Goal: Information Seeking & Learning: Learn about a topic

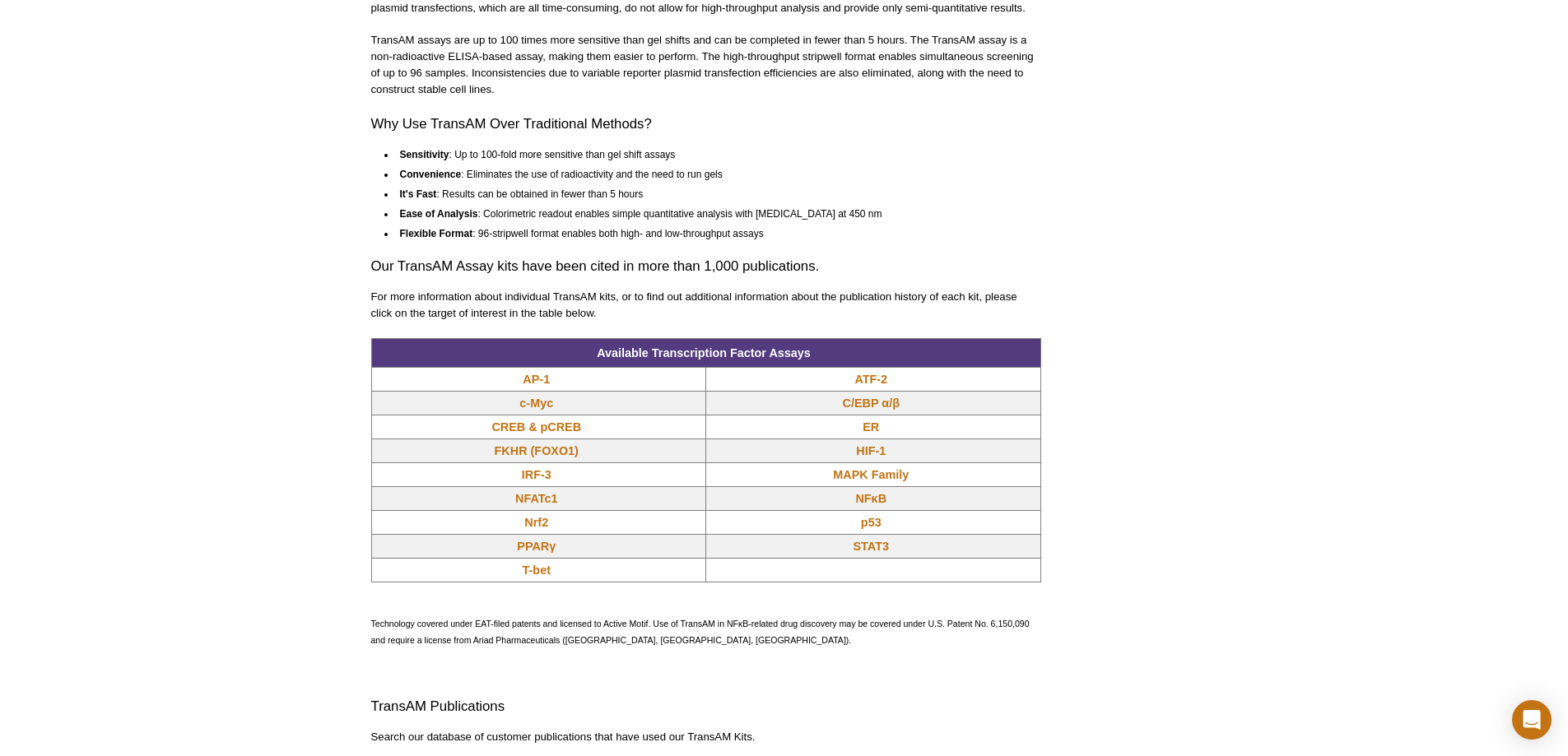
scroll to position [1316, 0]
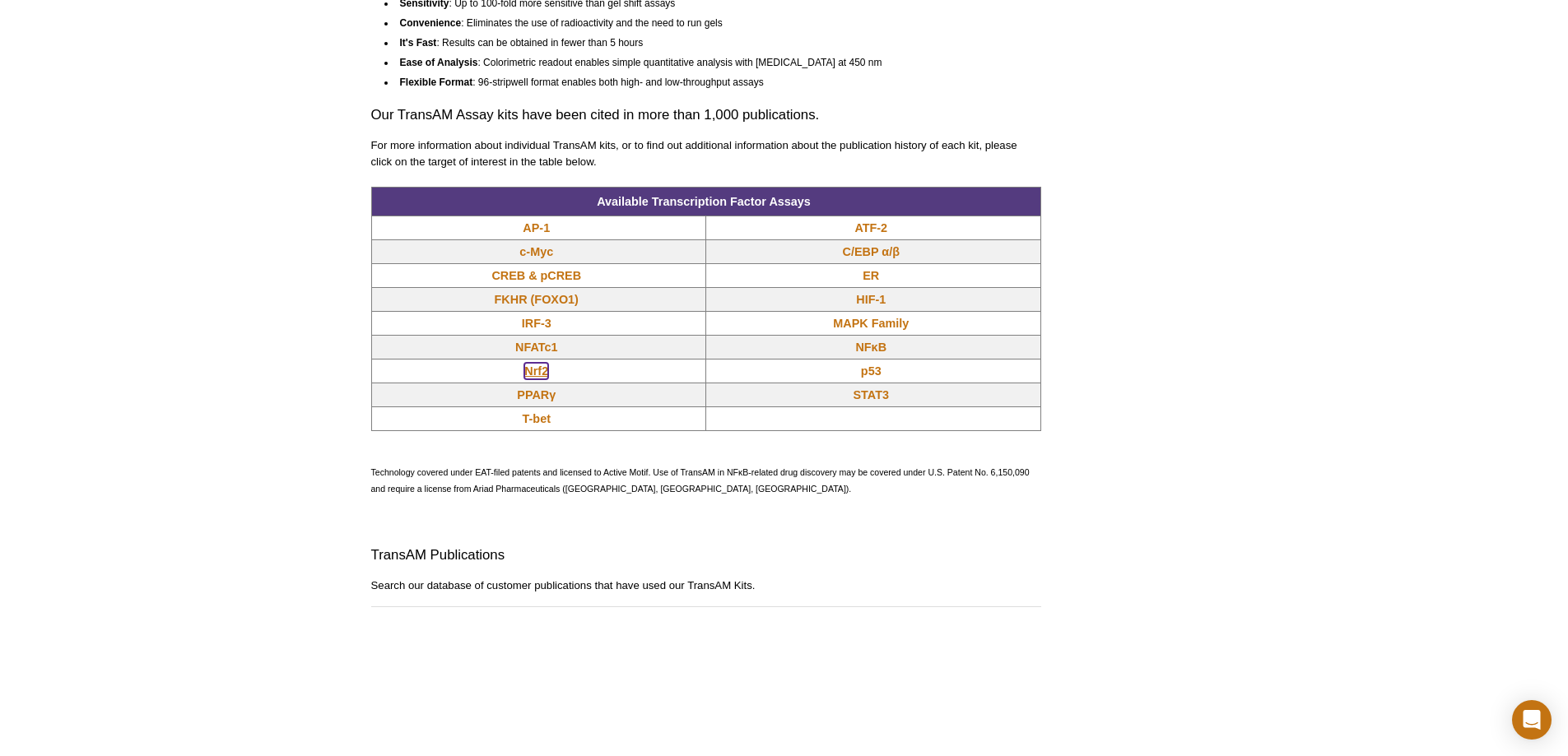
drag, startPoint x: 870, startPoint y: 298, endPoint x: 531, endPoint y: 370, distance: 346.6
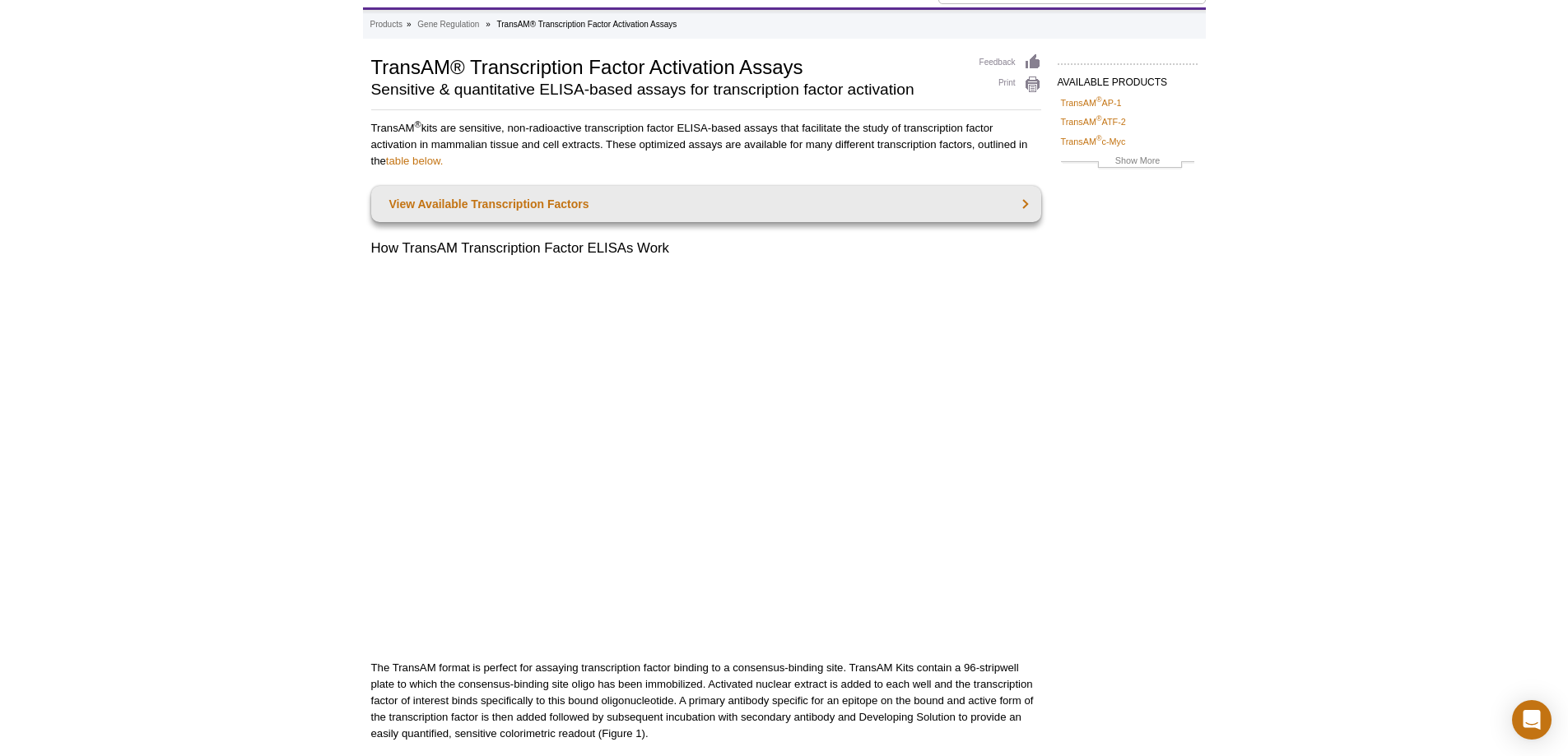
scroll to position [0, 0]
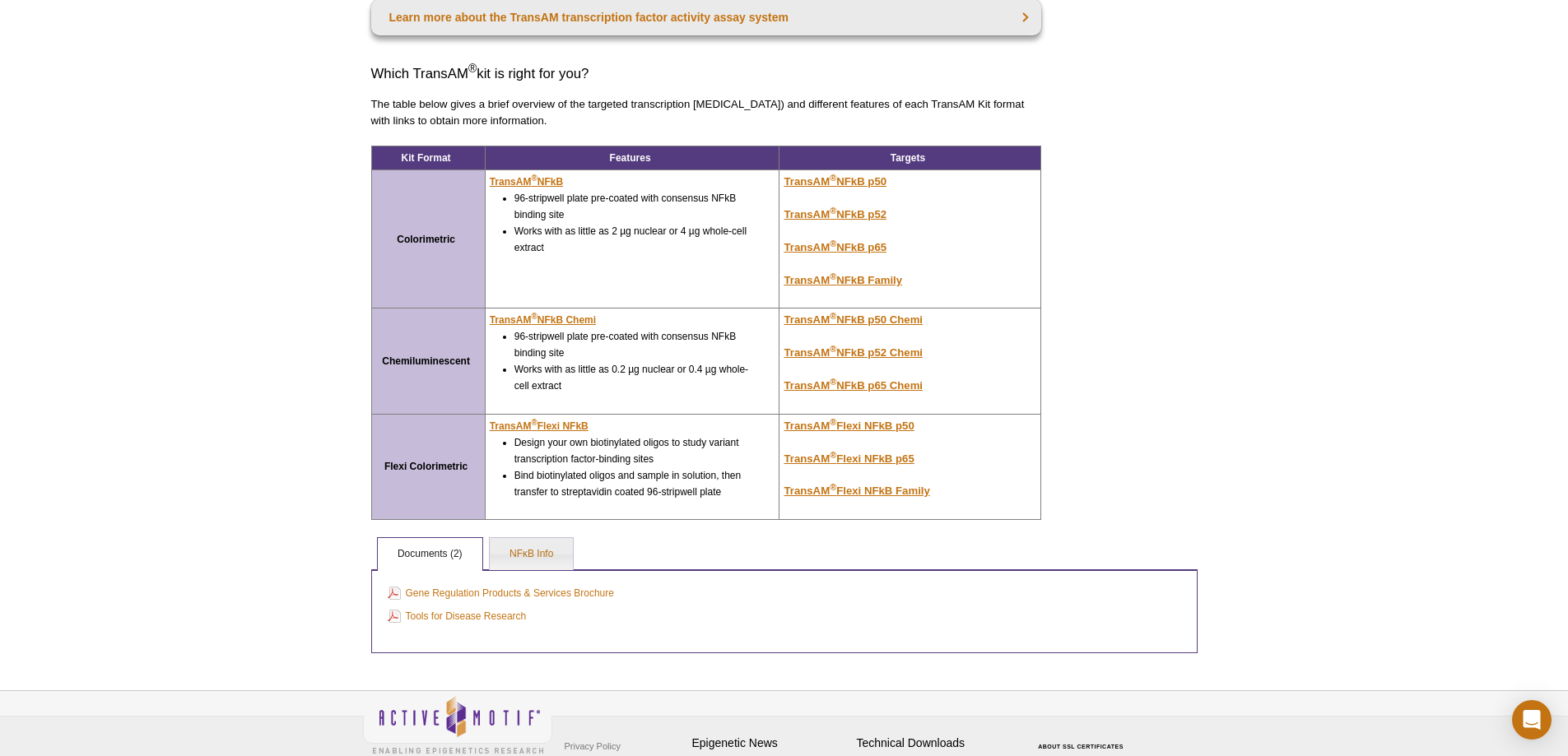
scroll to position [158, 0]
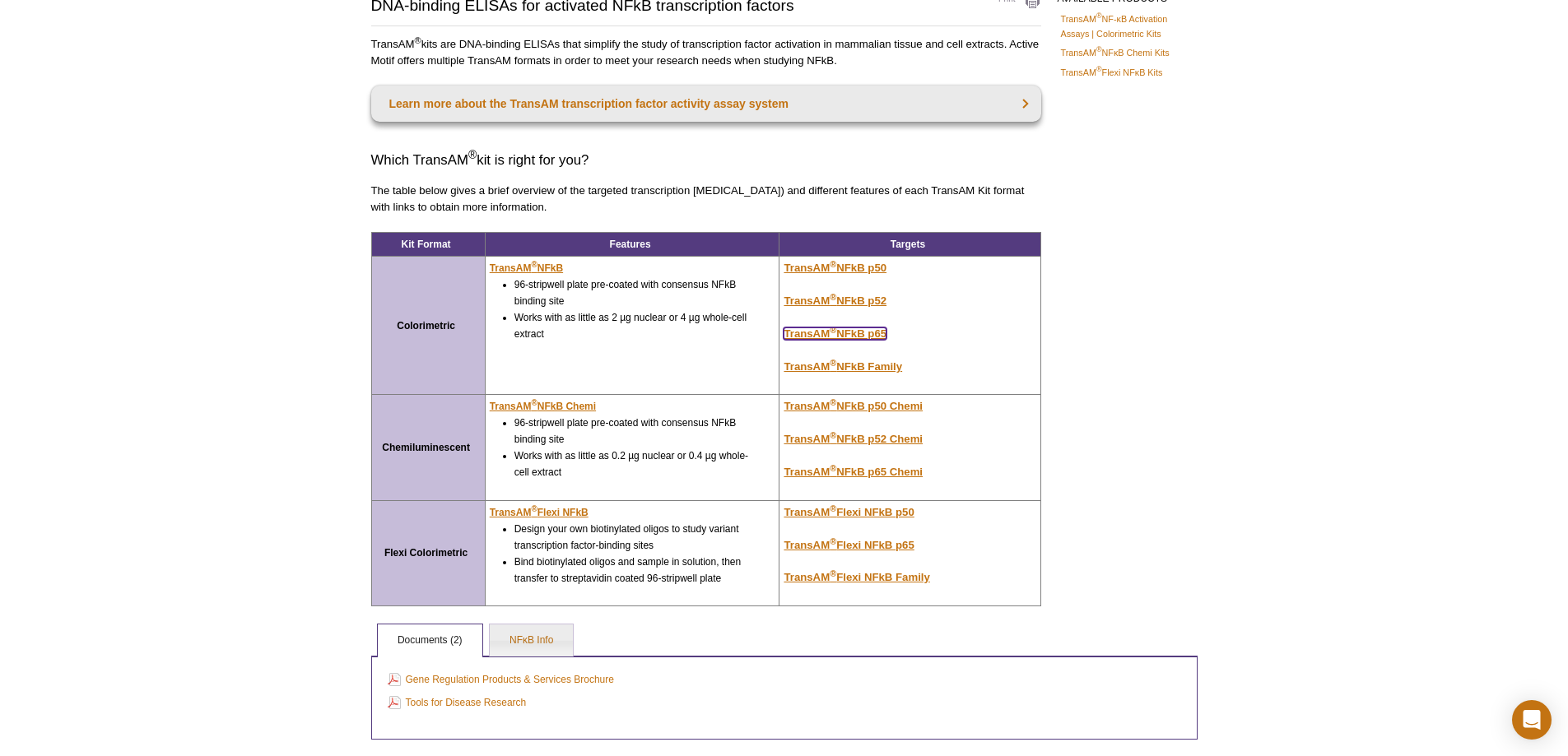
click at [871, 333] on u "TransAM ® NFkB p65" at bounding box center [834, 333] width 103 height 12
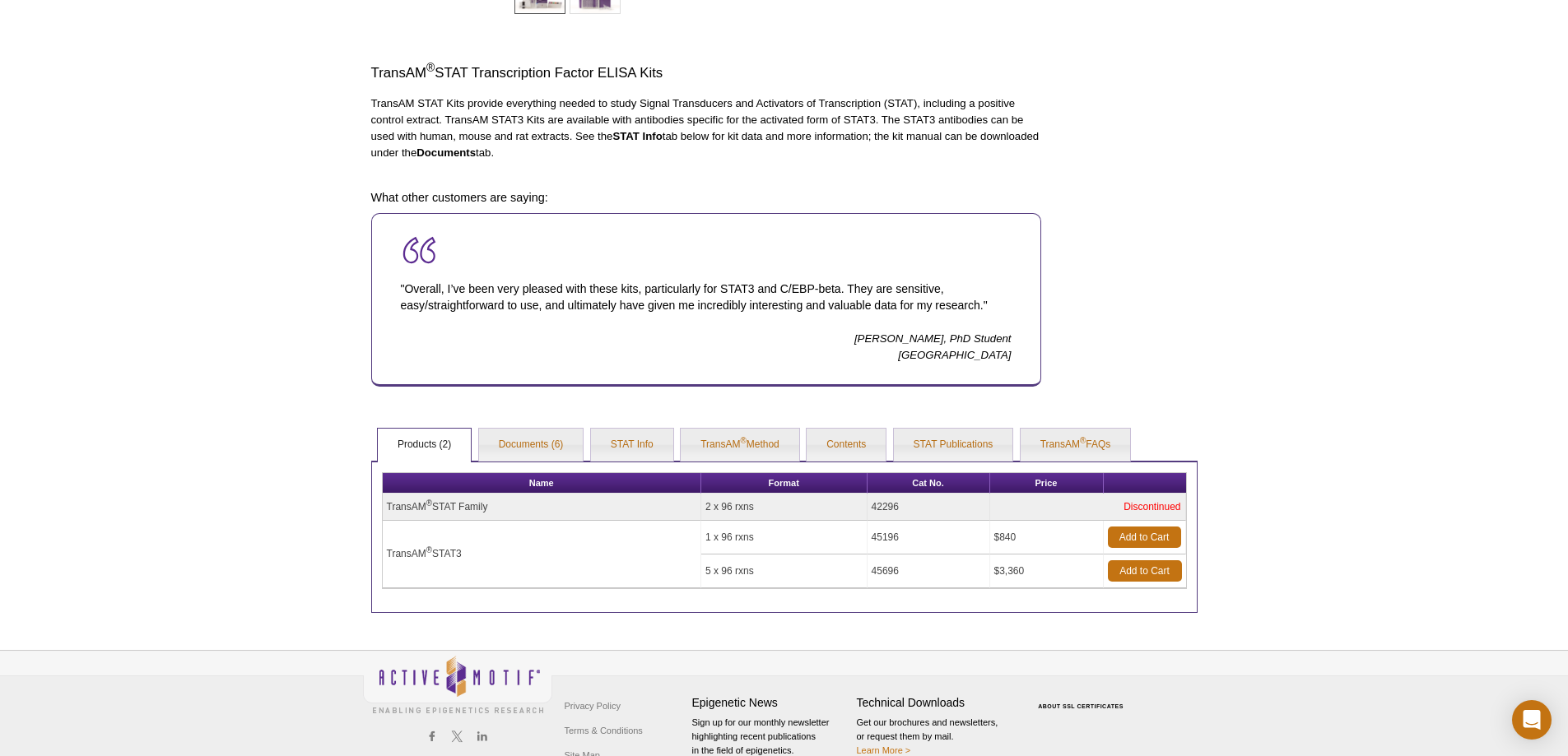
scroll to position [491, 0]
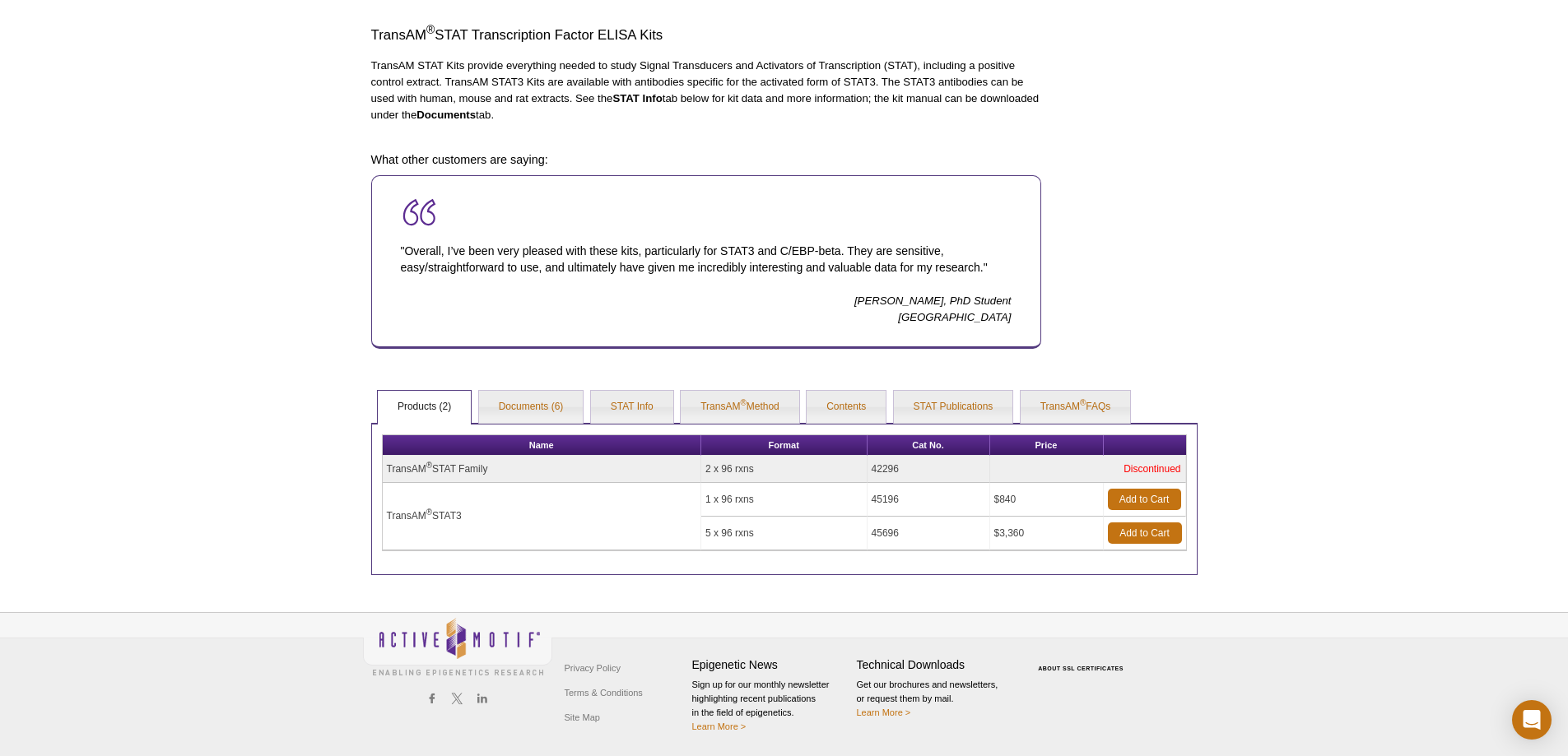
drag, startPoint x: 905, startPoint y: 494, endPoint x: 404, endPoint y: 517, distance: 501.5
click at [384, 512] on tr "TransAM ® STAT3 1 x 96 rxns 45196 $840 Add to Cart" at bounding box center [784, 500] width 804 height 34
copy tr "TransAM ® STAT3 1 x 96 rxns 45196"
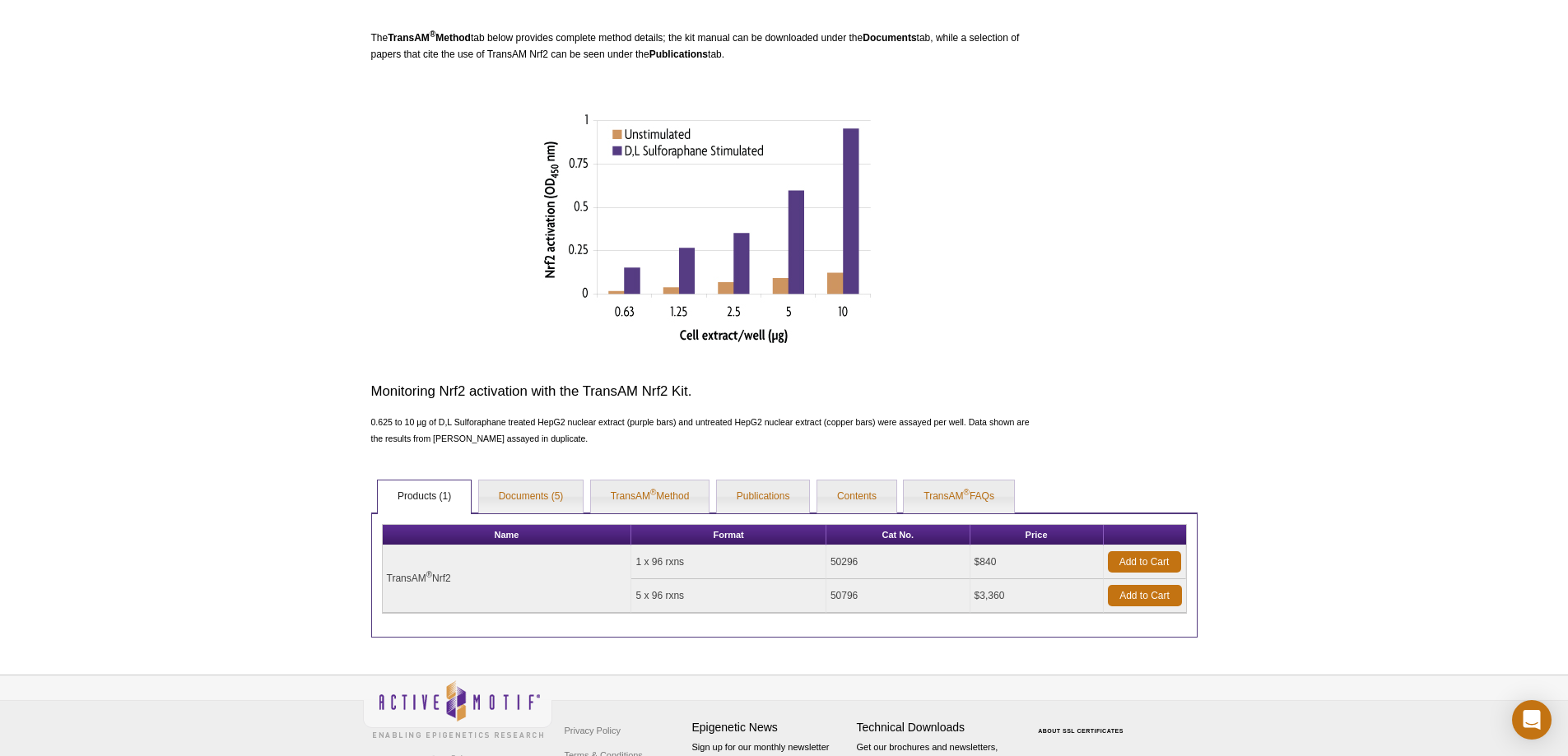
scroll to position [550, 0]
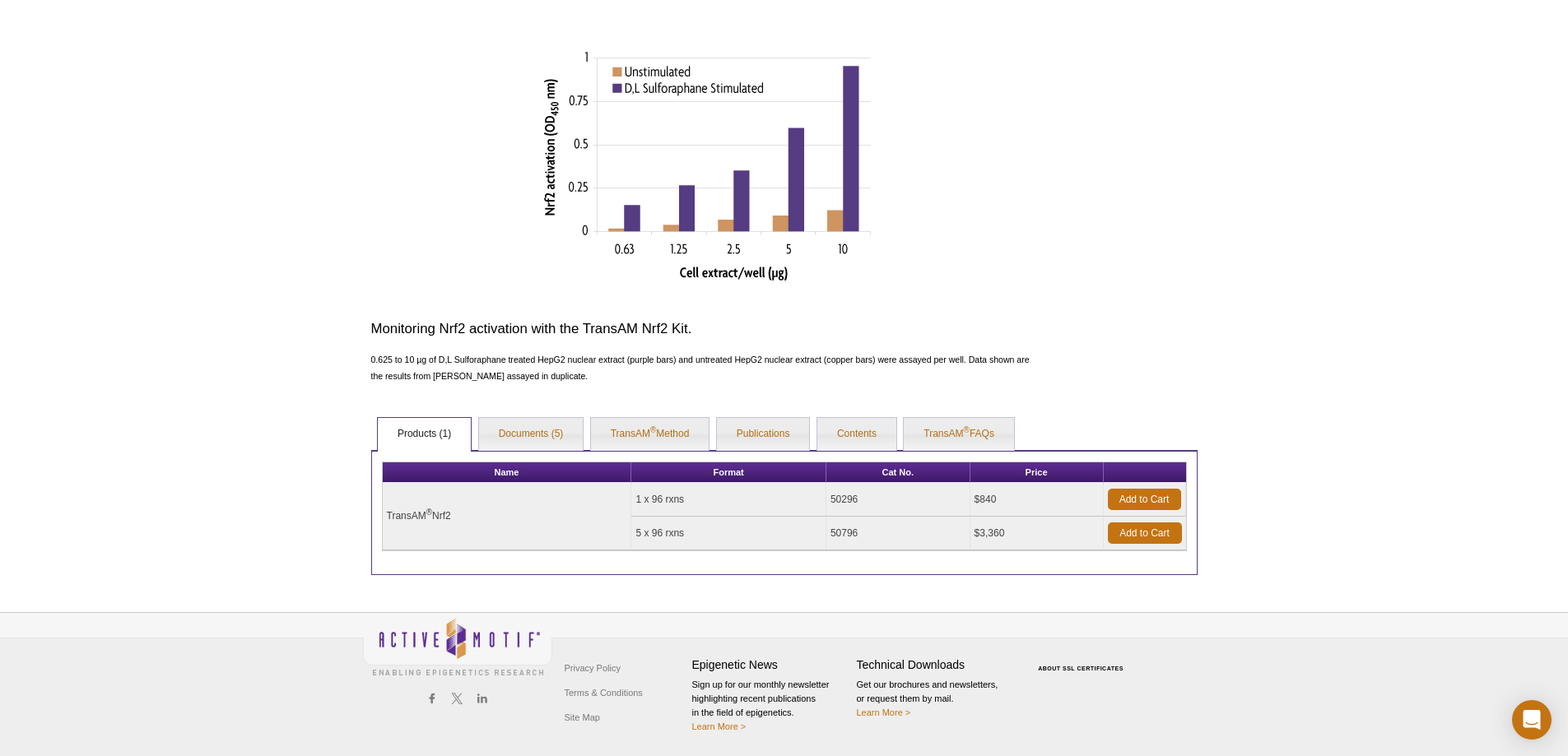
click at [1011, 495] on td "$840" at bounding box center [1037, 500] width 133 height 34
drag, startPoint x: 887, startPoint y: 493, endPoint x: 365, endPoint y: 516, distance: 522.5
click at [365, 516] on div "AVAILABLE PRODUCTS TransAM ® AP-1 TransAM ® ATF-2 TransAM ® c-Myc TransAM ® C/E…" at bounding box center [784, 76] width 843 height 997
copy div "Name Format Cat No. Price TransAM ® Nrf2 1 x 96 rxns 50296"
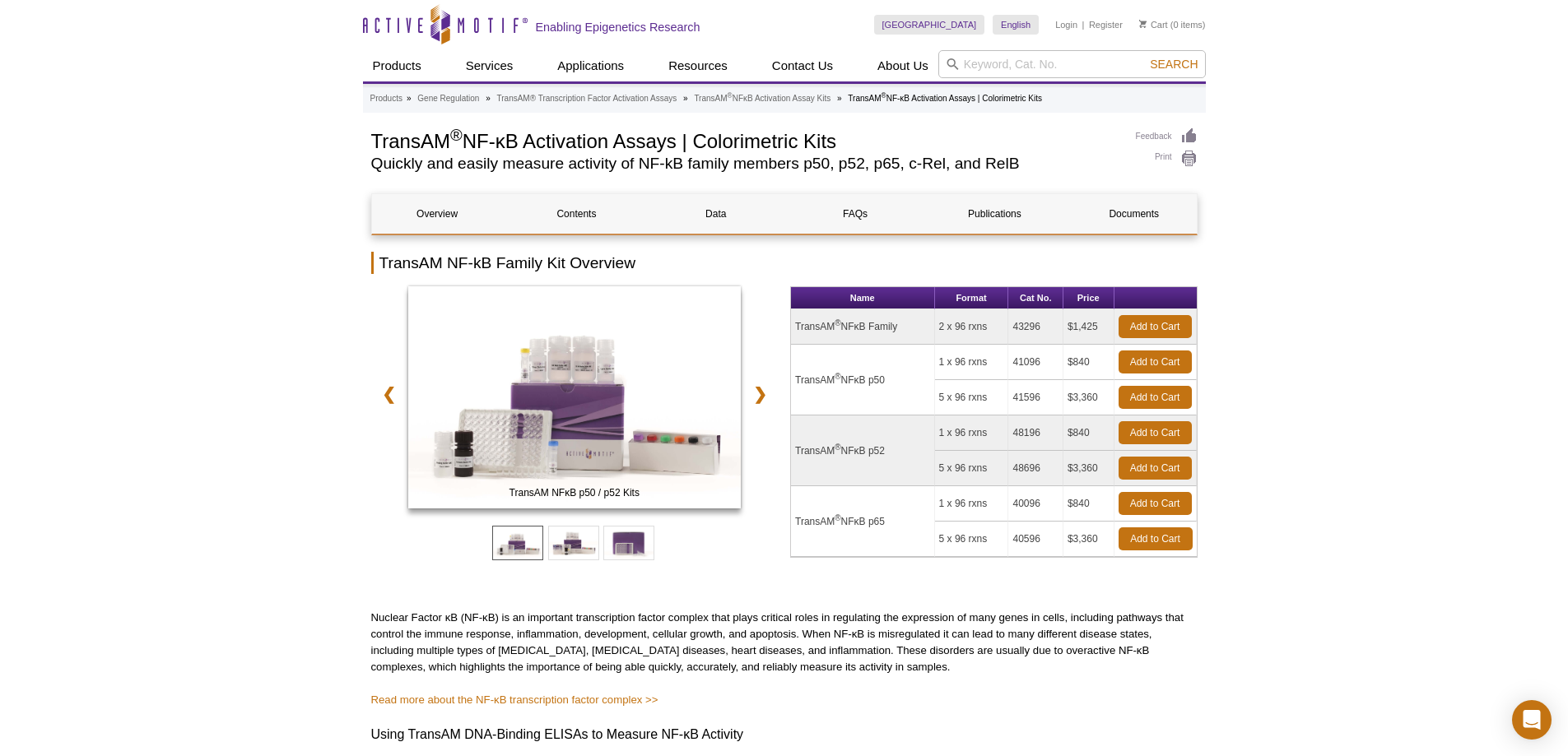
drag, startPoint x: 1094, startPoint y: 502, endPoint x: 797, endPoint y: 522, distance: 297.7
click at [797, 522] on tr "TransAM ® NFκB p65 1 x 96 rxns 40096 $840 Add to Cart" at bounding box center [993, 504] width 406 height 35
copy tr "TransAM ® NFκB p65 1 x 96 rxns 40096 $840"
